Goal: Find contact information: Find contact information

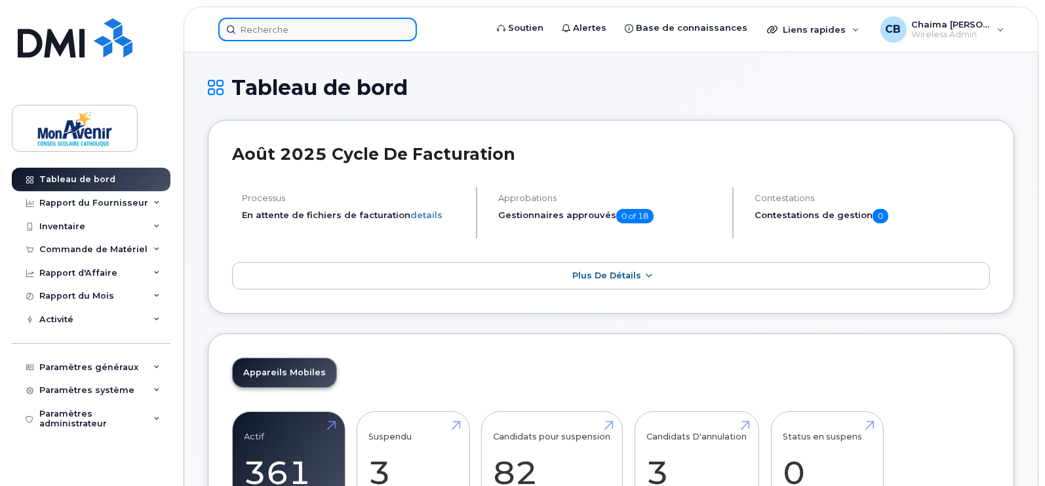
click at [326, 31] on input at bounding box center [317, 30] width 199 height 24
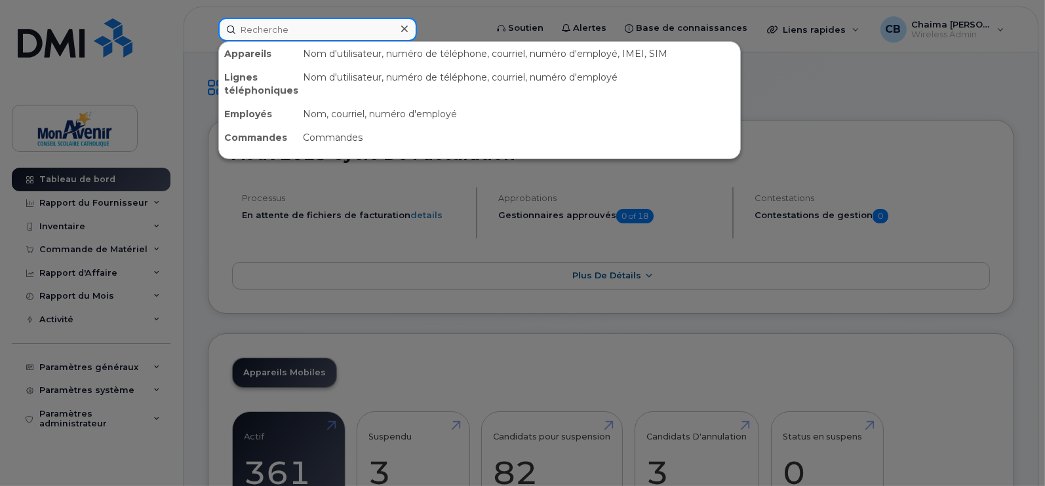
paste input "Valérie Larabie"
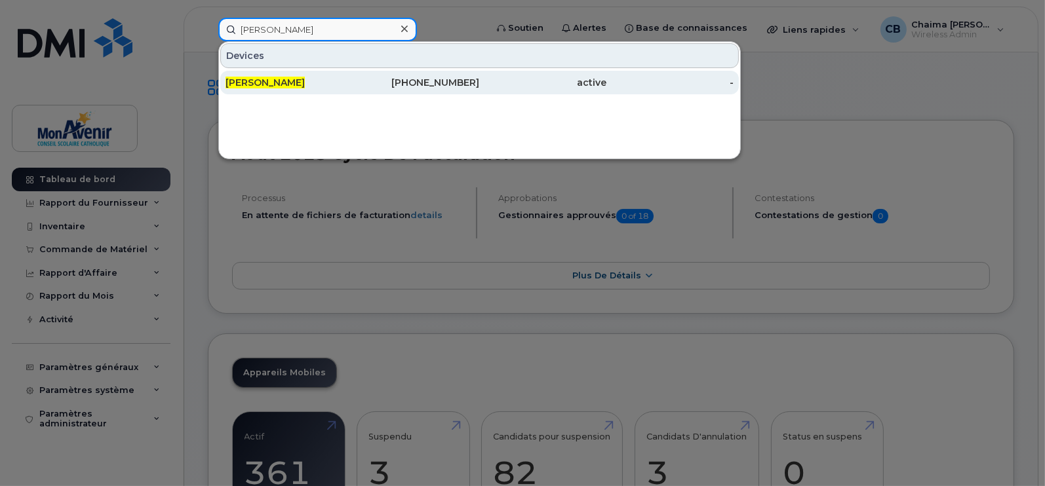
type input "Valérie Larabie"
click at [320, 89] on div "Valérie Larabie" at bounding box center [288, 83] width 127 height 24
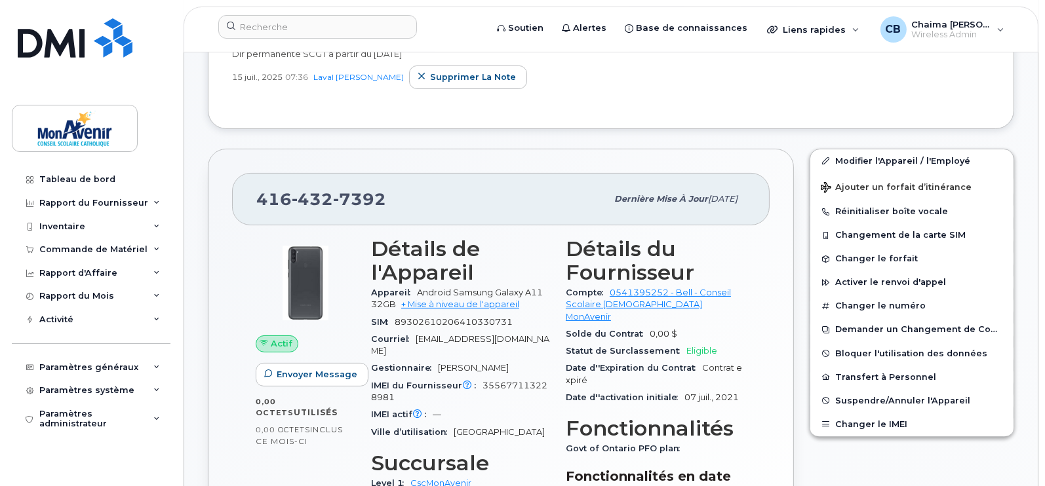
scroll to position [336, 0]
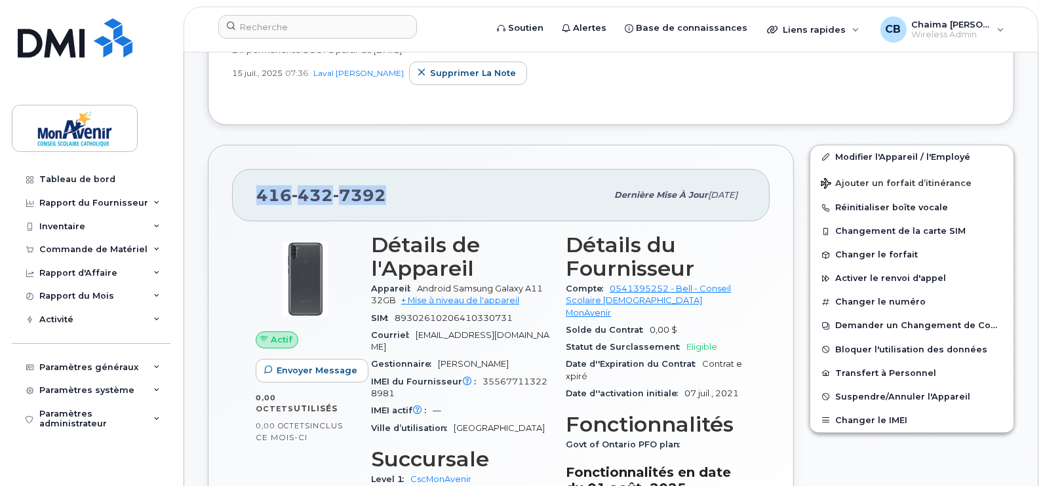
drag, startPoint x: 394, startPoint y: 197, endPoint x: 242, endPoint y: 200, distance: 151.4
click at [242, 200] on div "416 432 7392 Dernière mise à jour 07 mar., 2024" at bounding box center [500, 195] width 537 height 52
copy span "416 432 7392"
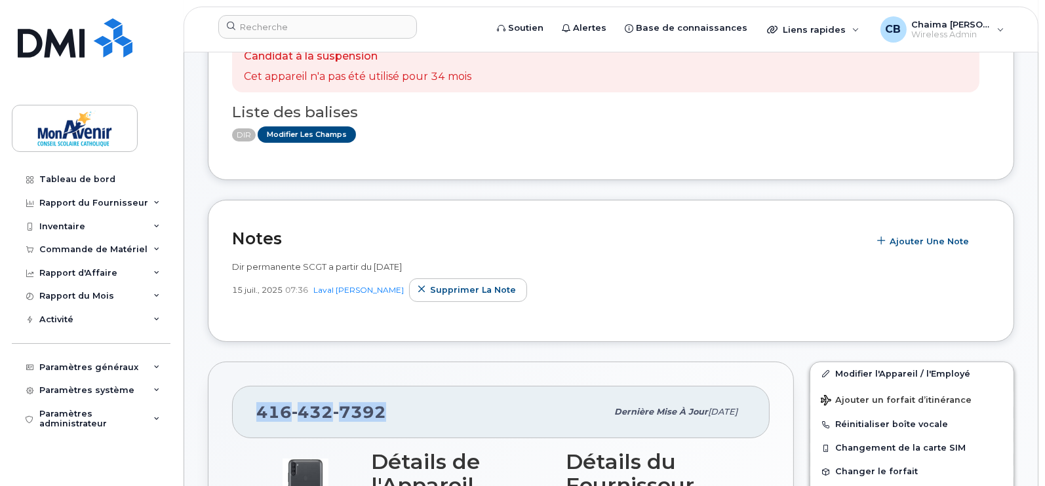
scroll to position [0, 0]
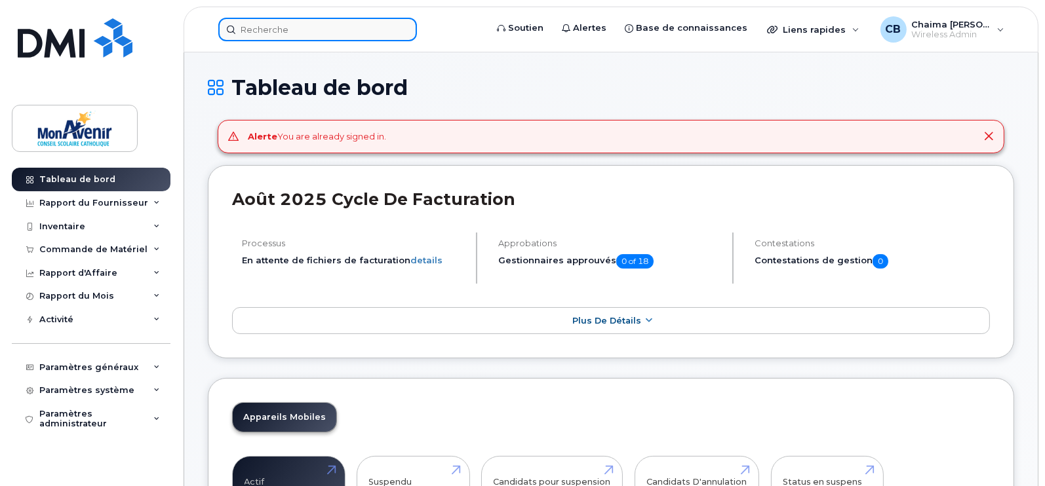
click at [309, 28] on input at bounding box center [317, 30] width 199 height 24
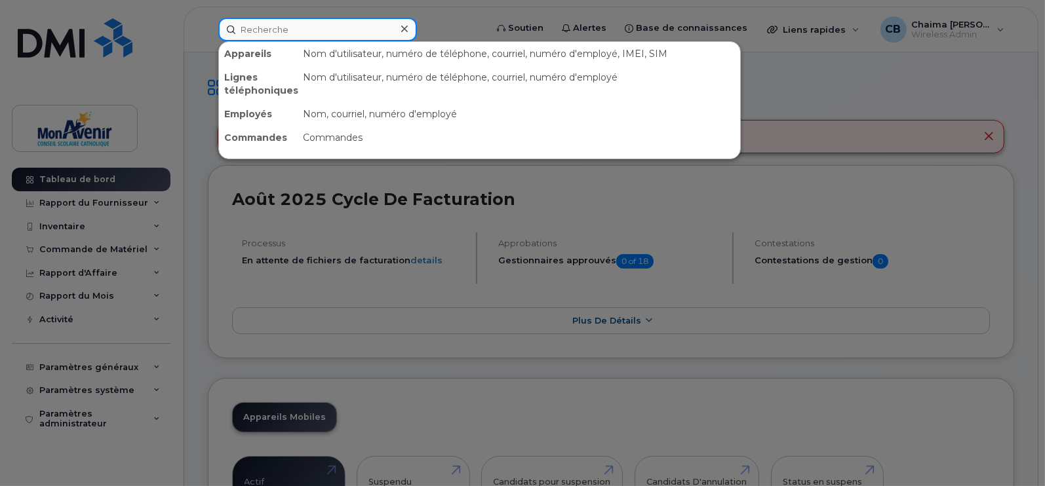
paste input "[PERSON_NAME] <[EMAIL_ADDRESS][DOMAIN_NAME]>"
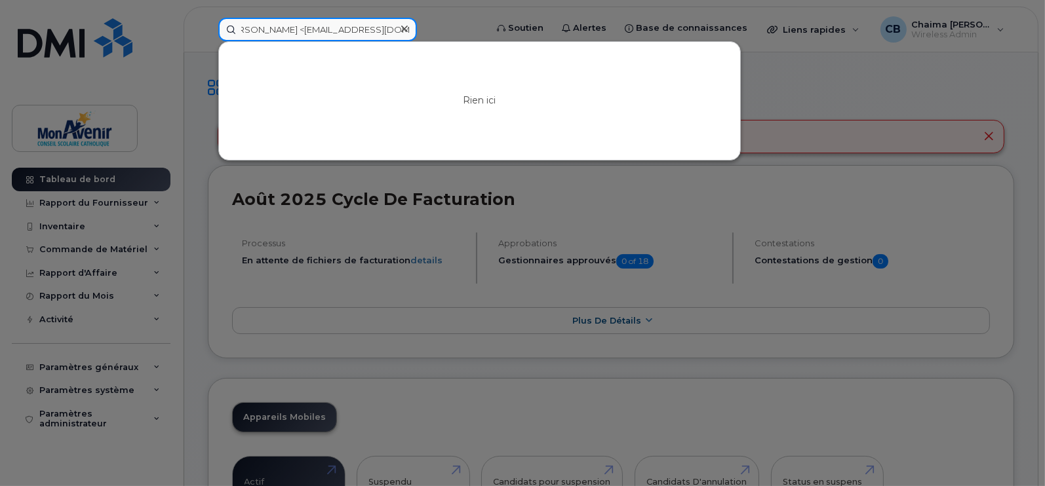
drag, startPoint x: 290, startPoint y: 36, endPoint x: 706, endPoint y: 83, distance: 418.1
click at [477, 41] on div "[PERSON_NAME] <[EMAIL_ADDRESS][DOMAIN_NAME]> Rien ici" at bounding box center [347, 30] width 259 height 24
drag, startPoint x: 270, startPoint y: 29, endPoint x: 203, endPoint y: 48, distance: 69.7
click at [208, 41] on div "[PERSON_NAME] ici" at bounding box center [348, 30] width 280 height 24
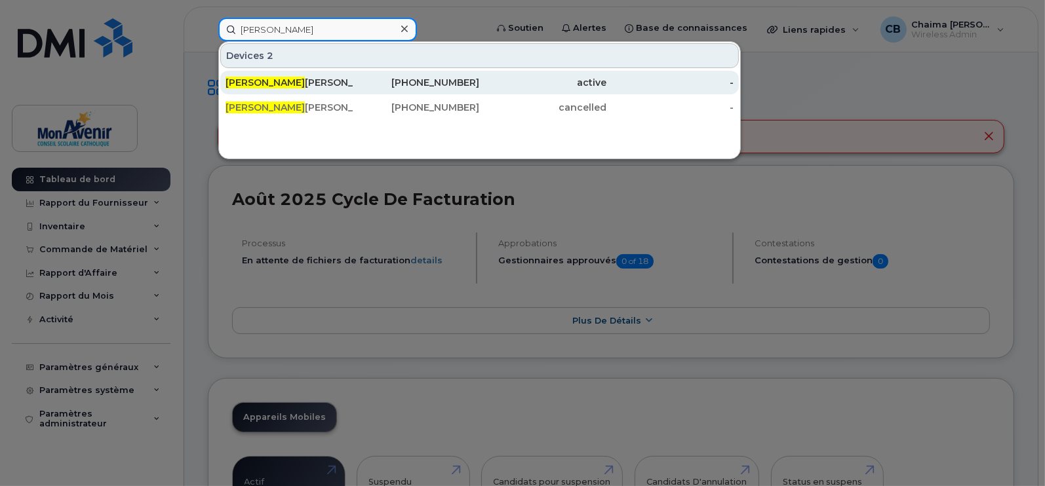
type input "[PERSON_NAME]"
click at [396, 87] on div "[PHONE_NUMBER]" at bounding box center [416, 82] width 127 height 13
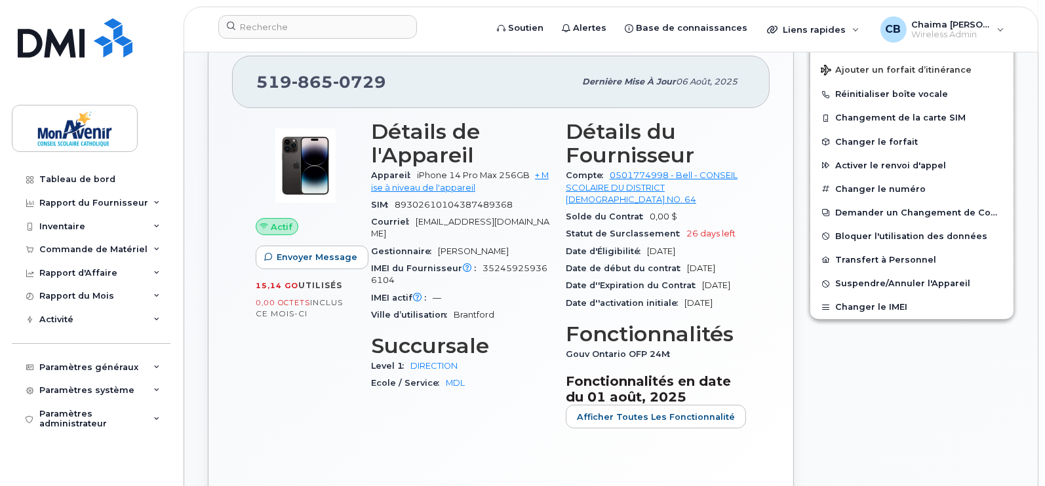
scroll to position [401, 0]
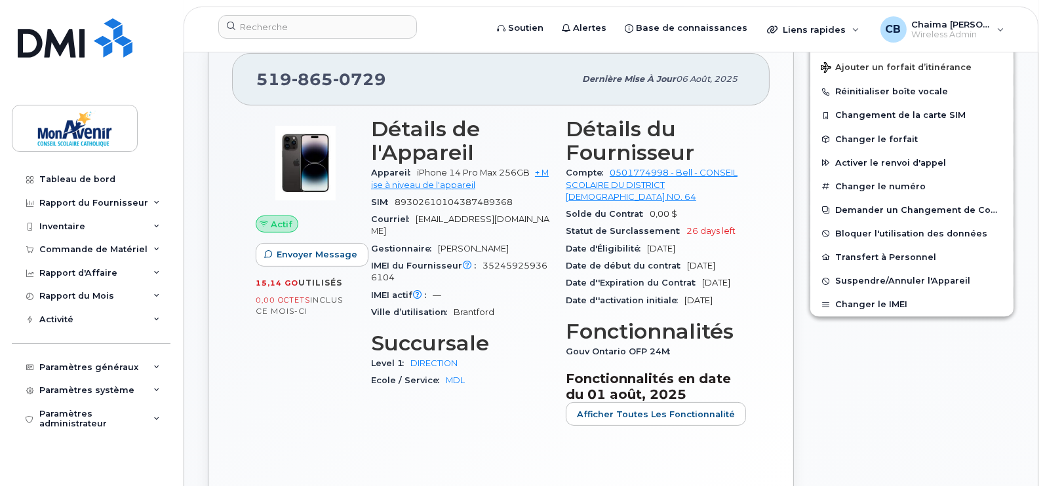
drag, startPoint x: 715, startPoint y: 248, endPoint x: 561, endPoint y: 254, distance: 154.1
click at [561, 254] on div "Détails du Fournisseur Compte 0501774998 - Bell - CONSEIL SCOLAIRE DU DISTRICT …" at bounding box center [656, 276] width 196 height 335
copy div "Date d'Éligibilité 06 sept., 2025"
